Goal: Task Accomplishment & Management: Manage account settings

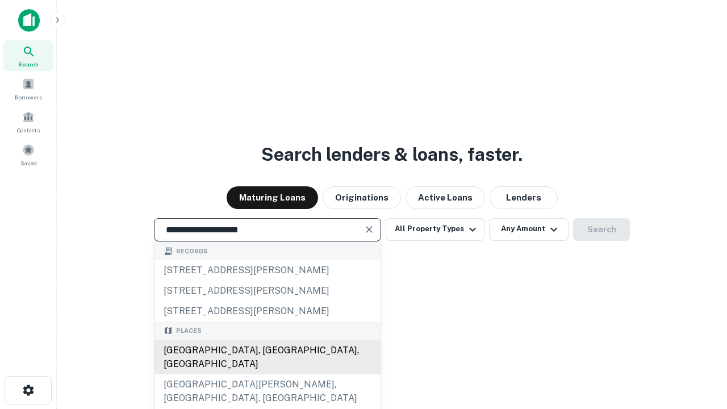
click at [267, 374] on div "Santa Monica, CA, USA" at bounding box center [267, 357] width 226 height 34
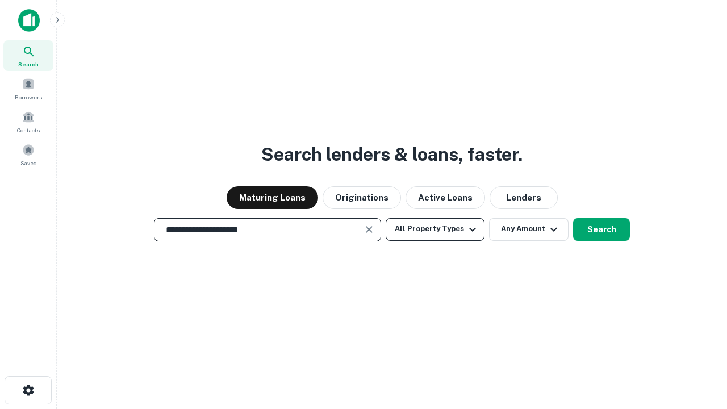
type input "**********"
click at [435, 229] on button "All Property Types" at bounding box center [435, 229] width 99 height 23
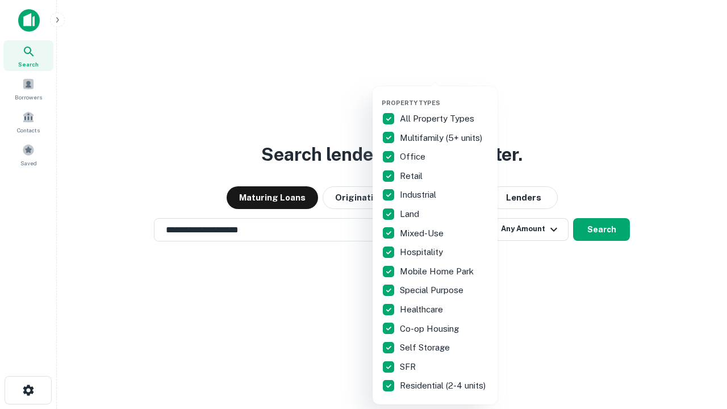
click at [444, 95] on button "button" at bounding box center [444, 95] width 125 height 1
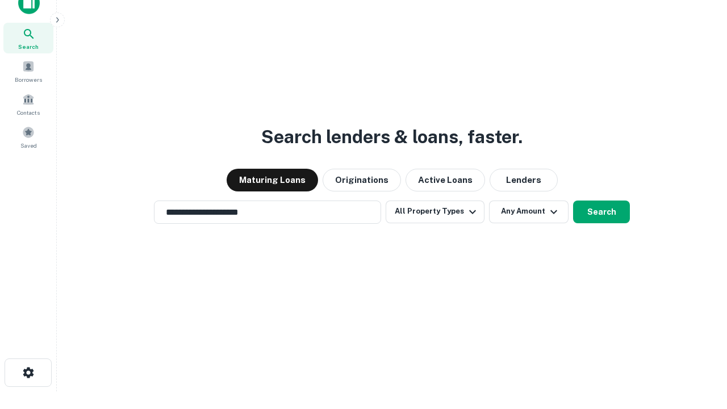
scroll to position [7, 137]
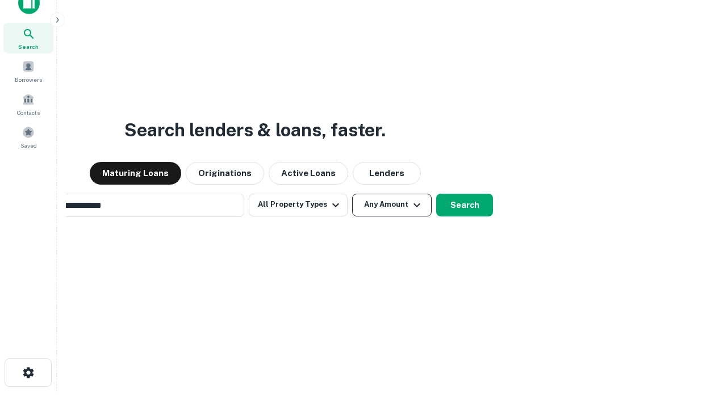
click at [352, 194] on button "Any Amount" at bounding box center [392, 205] width 80 height 23
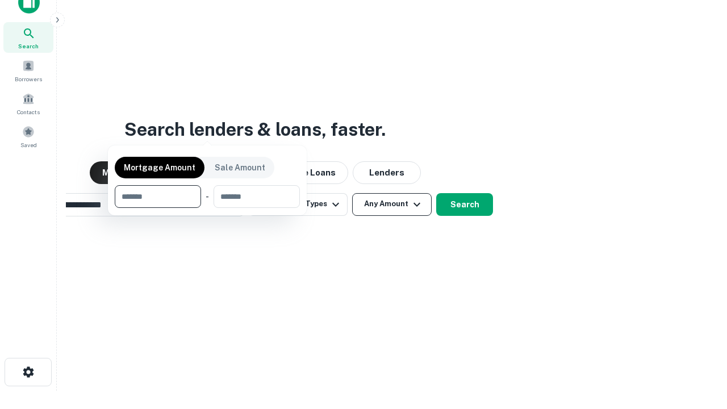
scroll to position [82, 321]
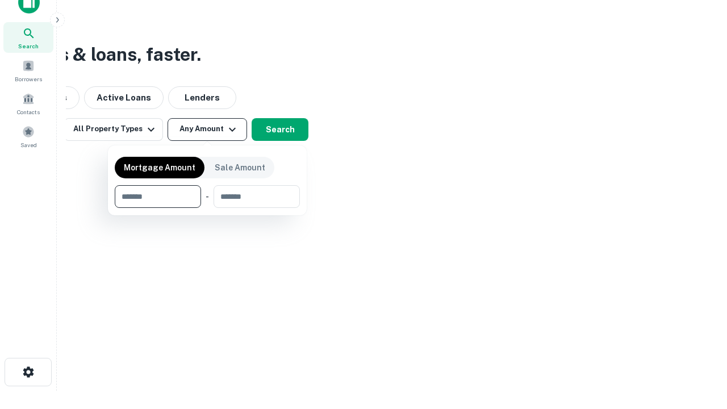
type input "*******"
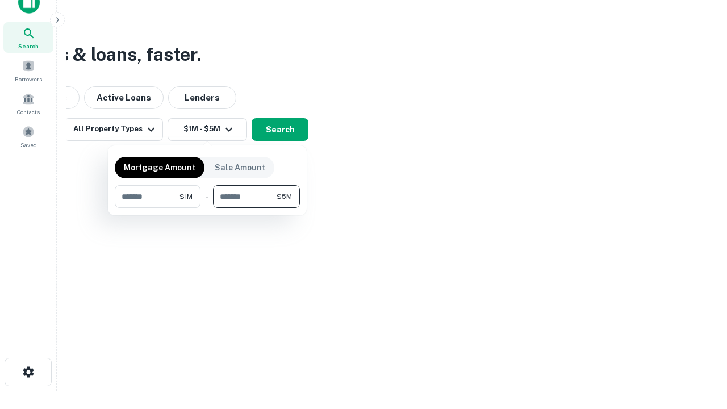
type input "*******"
click at [207, 208] on button "button" at bounding box center [207, 208] width 185 height 1
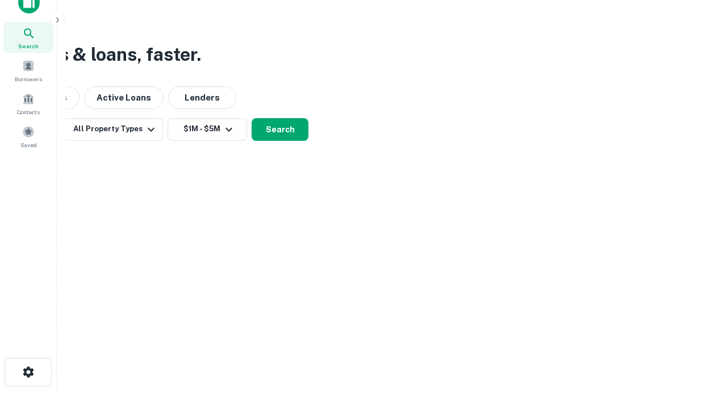
scroll to position [18, 0]
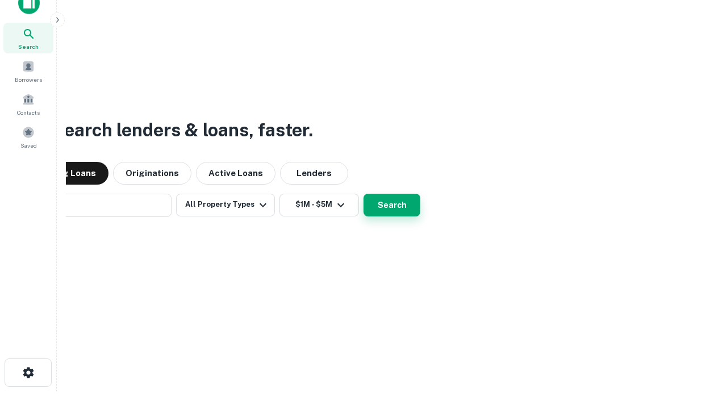
click at [363, 194] on button "Search" at bounding box center [391, 205] width 57 height 23
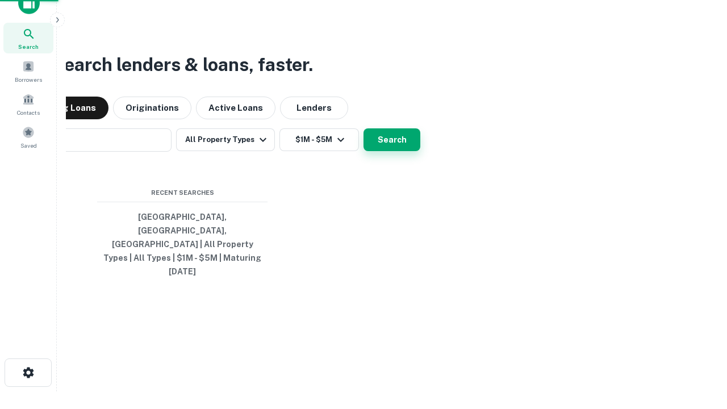
scroll to position [18, 0]
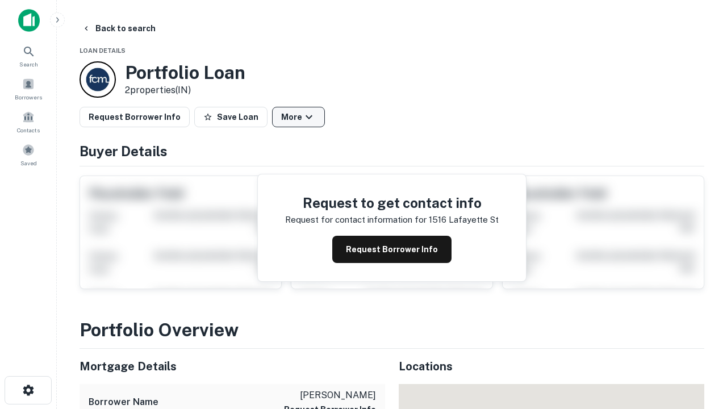
click at [298, 117] on button "More" at bounding box center [298, 117] width 53 height 20
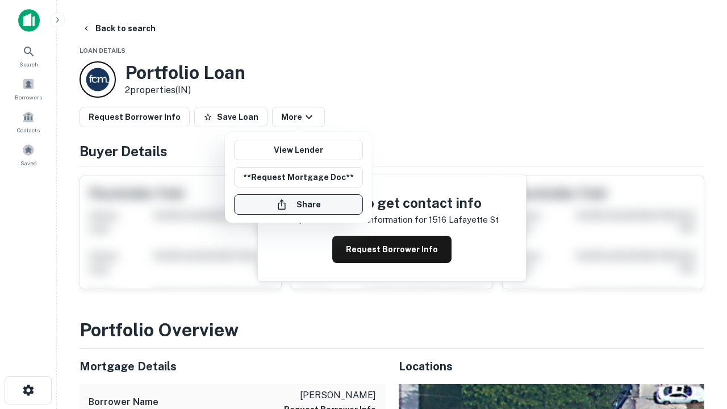
click at [298, 204] on button "Share" at bounding box center [298, 204] width 129 height 20
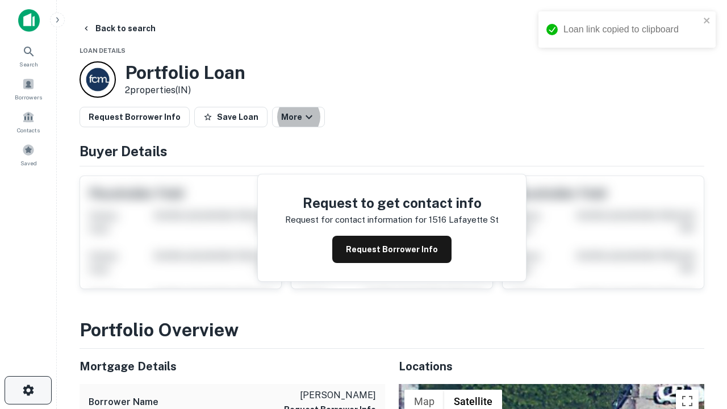
click at [28, 390] on icon "button" at bounding box center [29, 390] width 14 height 14
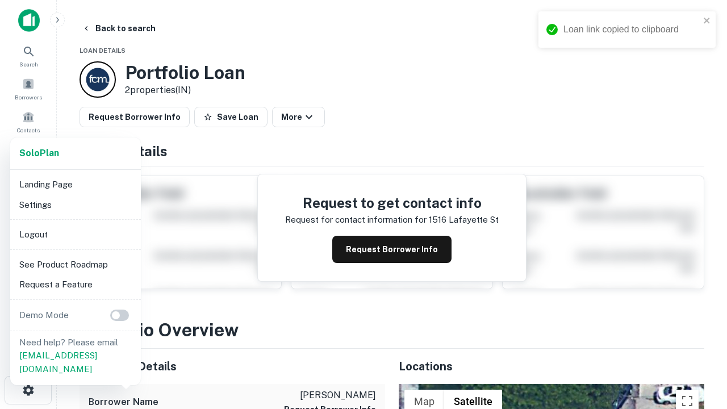
click at [75, 234] on li "Logout" at bounding box center [76, 234] width 122 height 20
